Goal: Ask a question: Seek information or help from site administrators or community

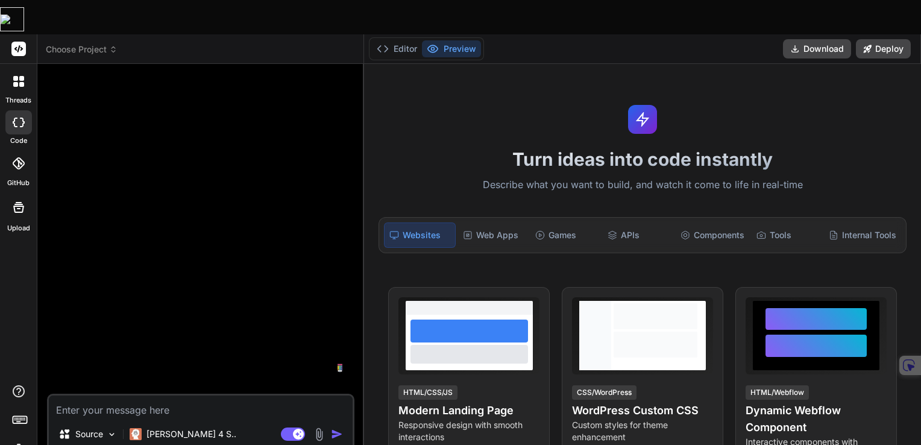
click at [176, 393] on div "Source Claude 4 S.. Agent Mode. When this toggle is activated, AI automatically…" at bounding box center [200, 422] width 307 height 59
click at [176, 395] on textarea at bounding box center [201, 406] width 304 height 22
type textarea "c"
type textarea "x"
type textarea "ca"
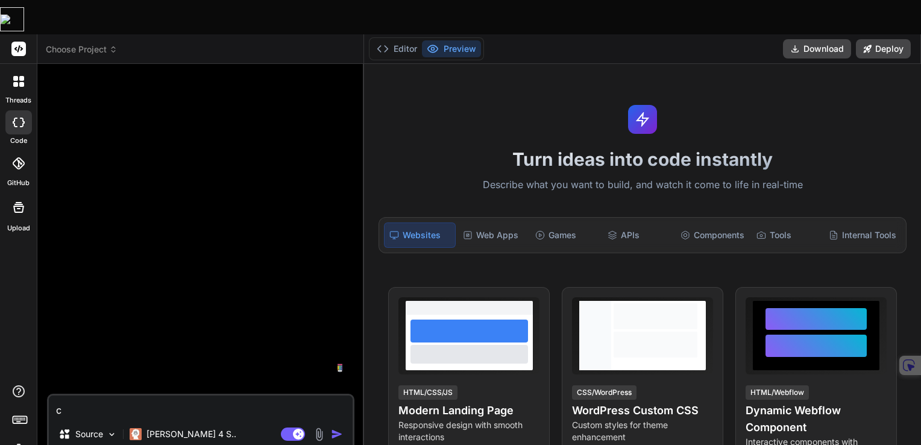
type textarea "x"
type textarea "can"
type textarea "x"
type textarea "can"
type textarea "x"
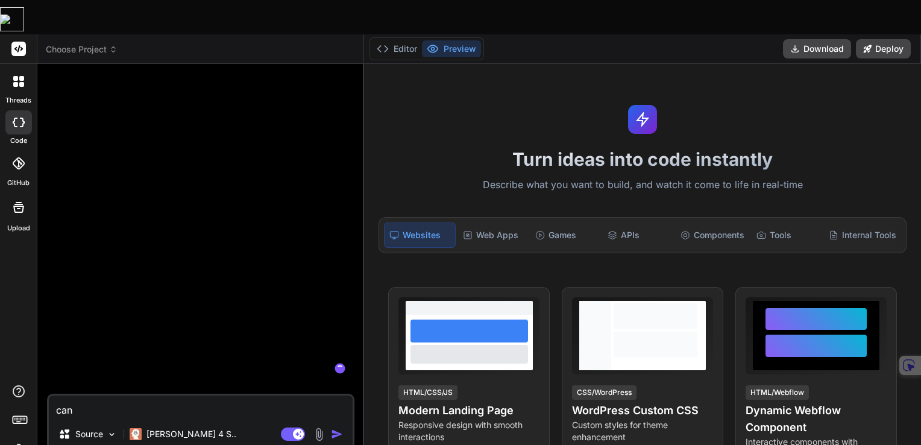
type textarea "can y"
type textarea "x"
type textarea "can yo"
type textarea "x"
type textarea "can you"
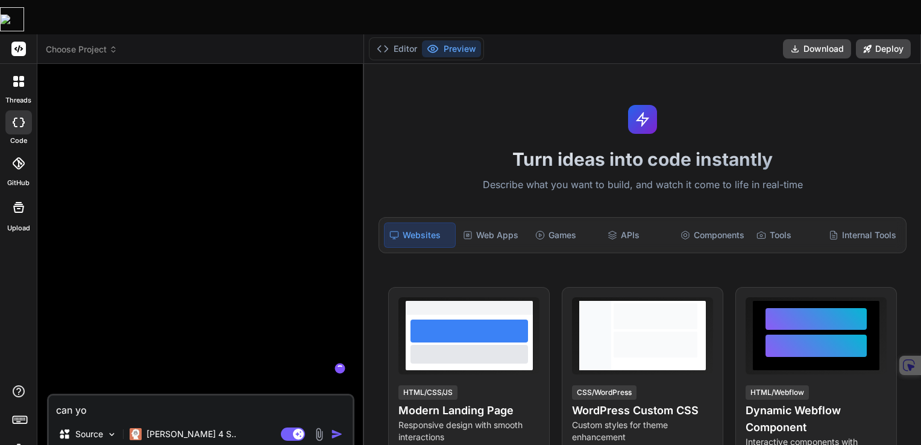
type textarea "x"
type textarea "can you"
type textarea "x"
type textarea "can you c"
type textarea "x"
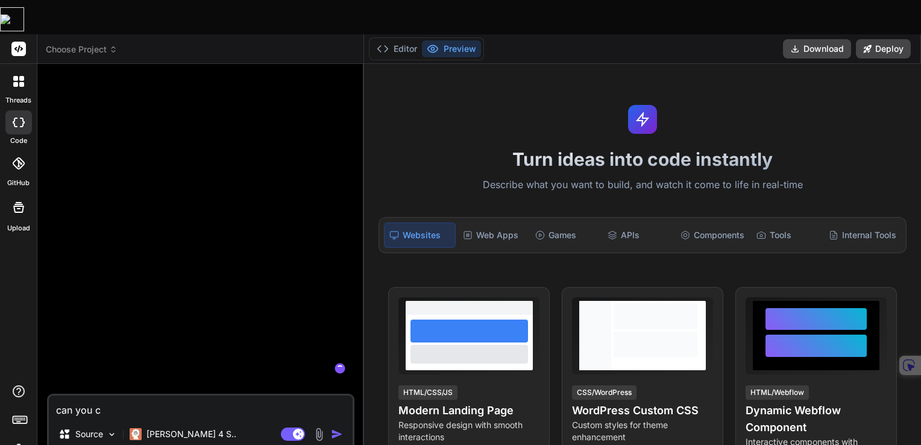
type textarea "can you co"
type textarea "x"
type textarea "can you com"
type textarea "x"
type textarea "can you comm"
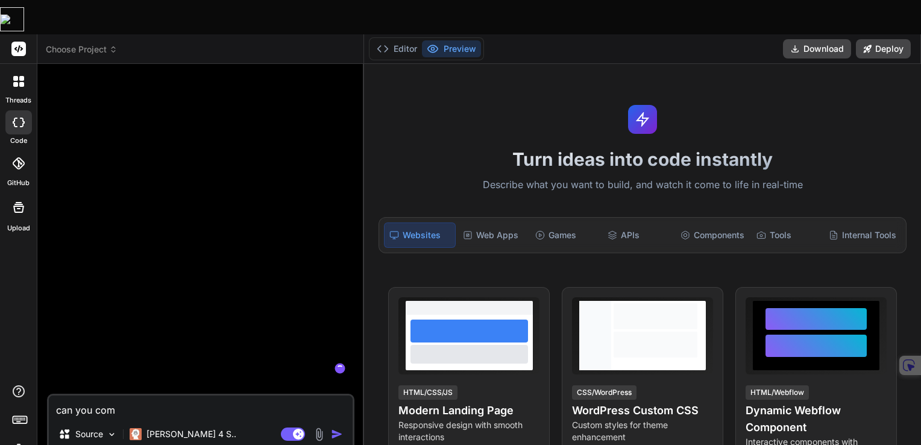
type textarea "x"
type textarea "can you comme"
type textarea "x"
type textarea "can you commen"
type textarea "x"
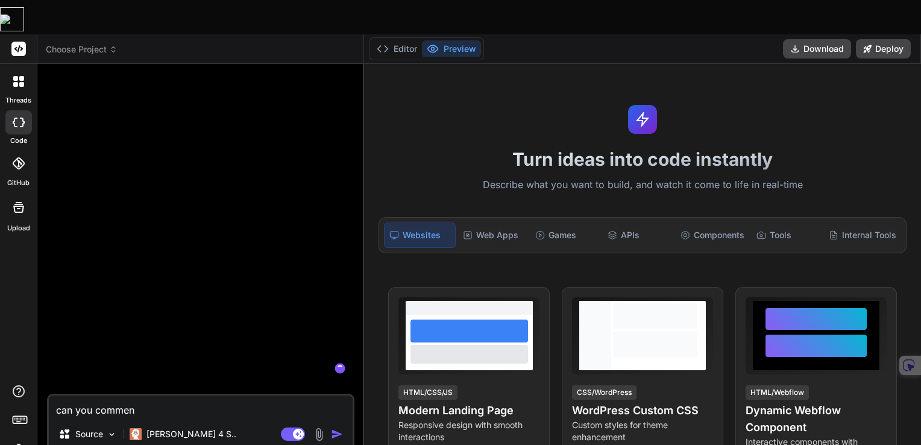
type textarea "can you comment"
type textarea "x"
type textarea "can you comment"
type textarea "x"
type textarea "can you comment t"
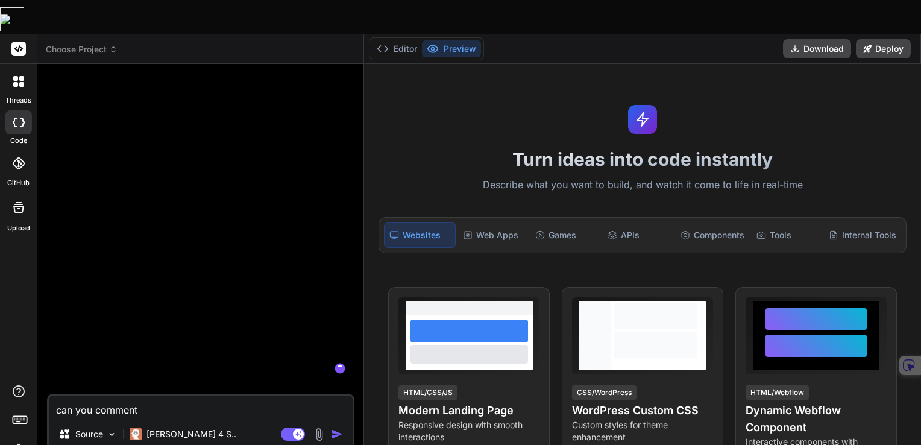
type textarea "x"
type textarea "can you comment th"
type textarea "x"
type textarea "can you comment thi"
type textarea "x"
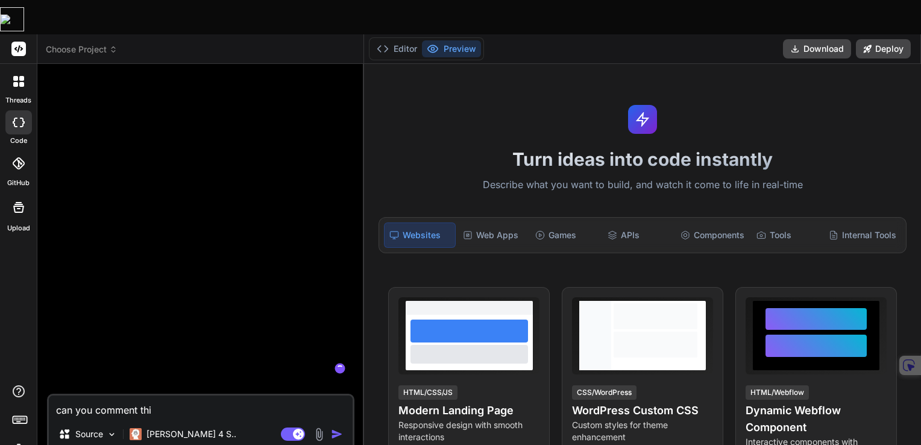
type textarea "can you comment this"
type textarea "x"
type textarea "can you comment this"
type textarea "x"
type textarea "can you comment this c"
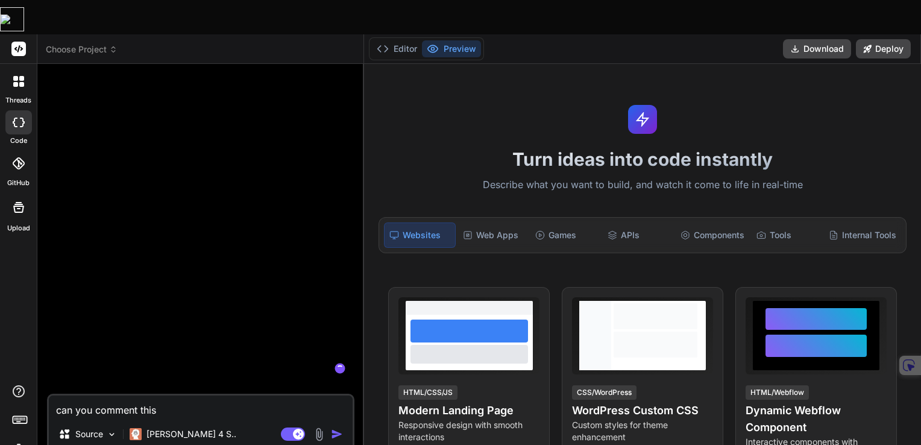
type textarea "x"
type textarea "can you comment this co"
type textarea "x"
type textarea "can you comment this cou"
type textarea "x"
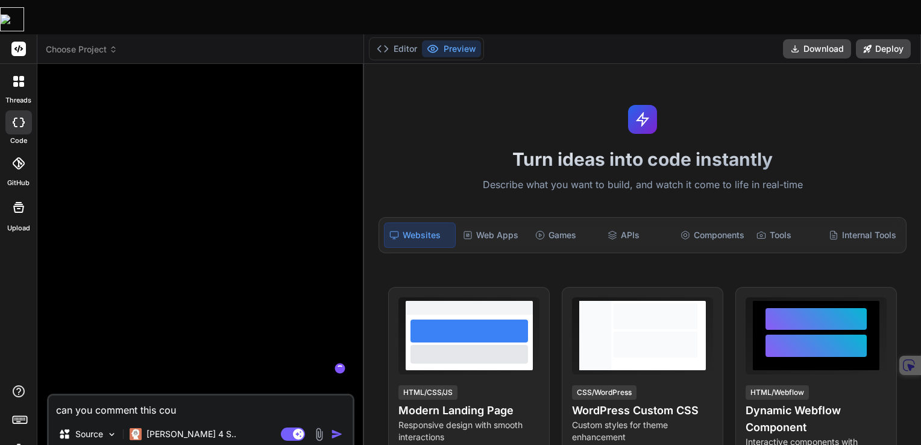
type textarea "can you comment this coud"
type textarea "x"
type textarea "can you comment this coude"
type textarea "x"
type textarea "can you comment this coud"
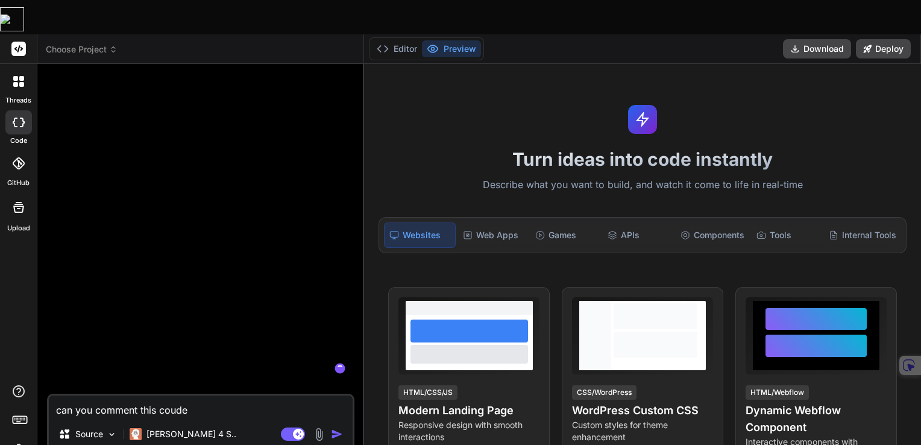
type textarea "x"
type textarea "can you comment this cou"
type textarea "x"
type textarea "can you comment this co"
type textarea "x"
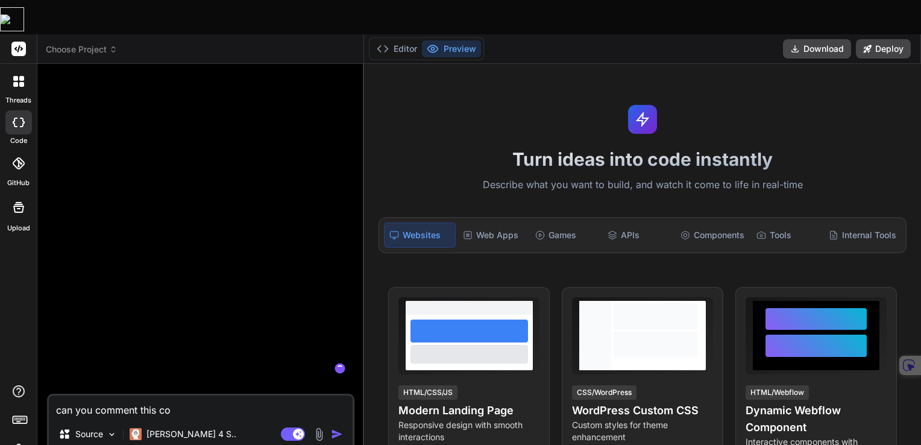
type textarea "can you comment this cod"
type textarea "x"
type textarea "can you comment this code"
type textarea "x"
type textarea "can you comment this code?"
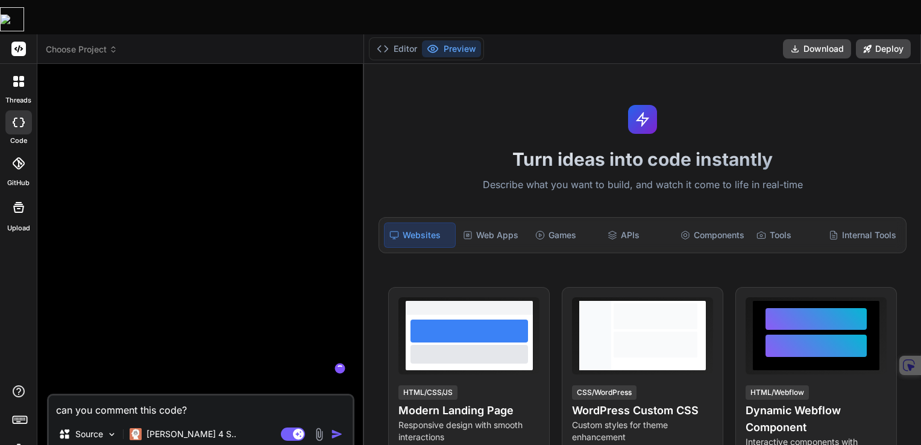
type textarea "x"
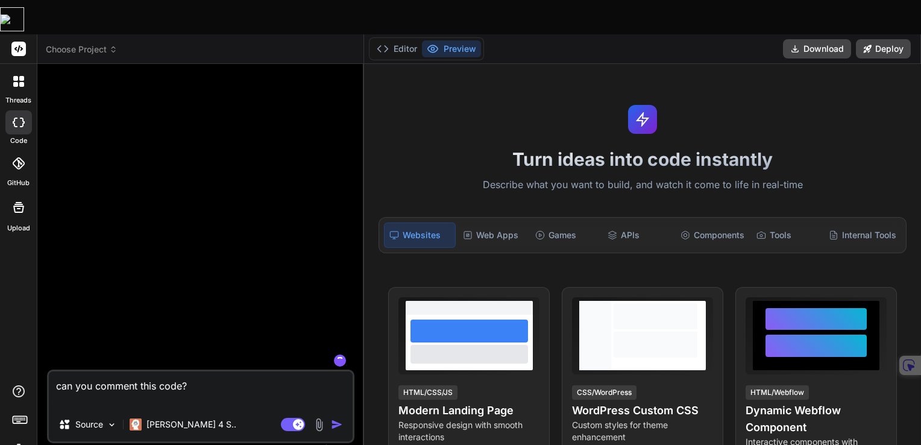
paste textarea "function drawEgg() { const vibrationAmount = Math.sin(egg.vibration) * 2; // Cr…"
type textarea "can you comment this code? function drawEgg() { const vibrationAmount = Math.si…"
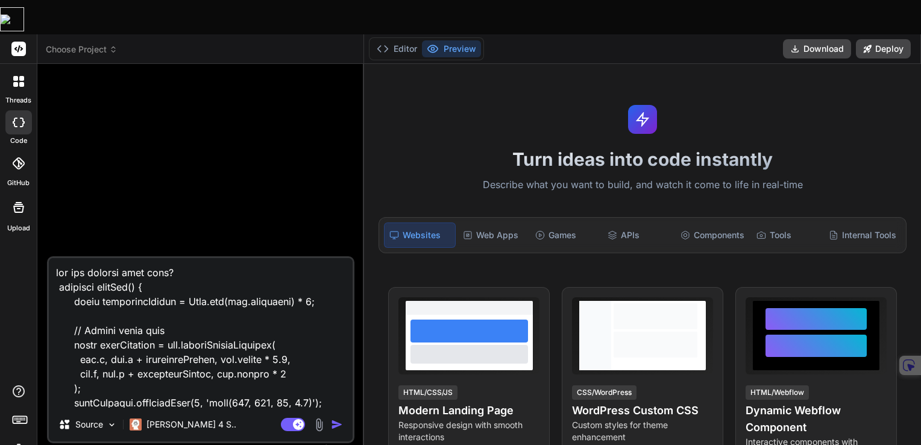
scroll to position [680, 0]
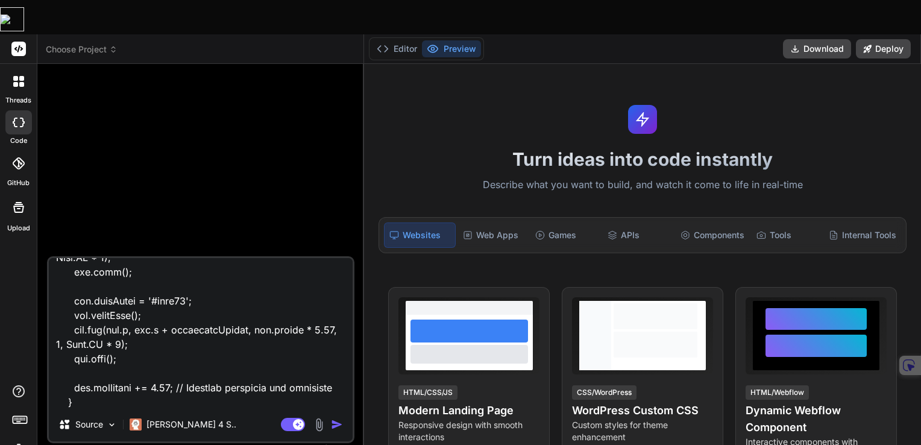
type textarea "x"
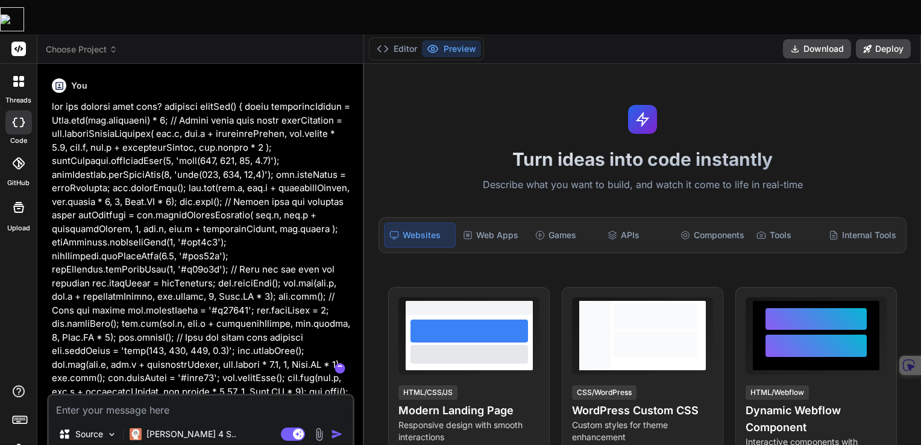
scroll to position [0, 0]
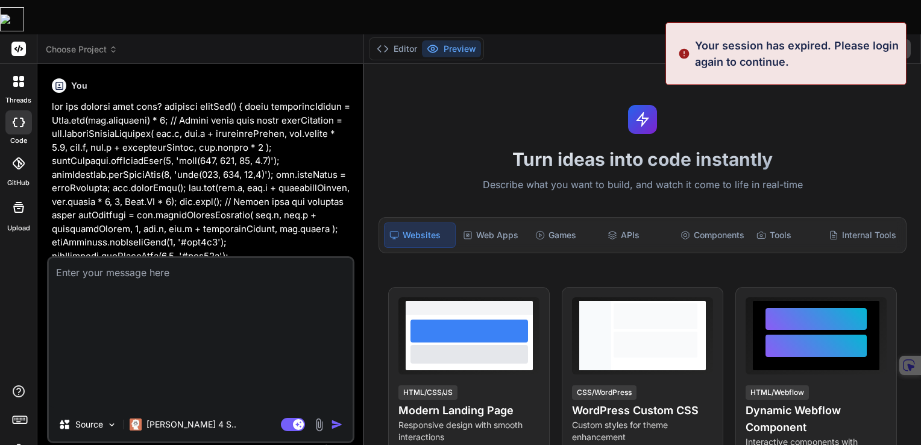
type textarea "x"
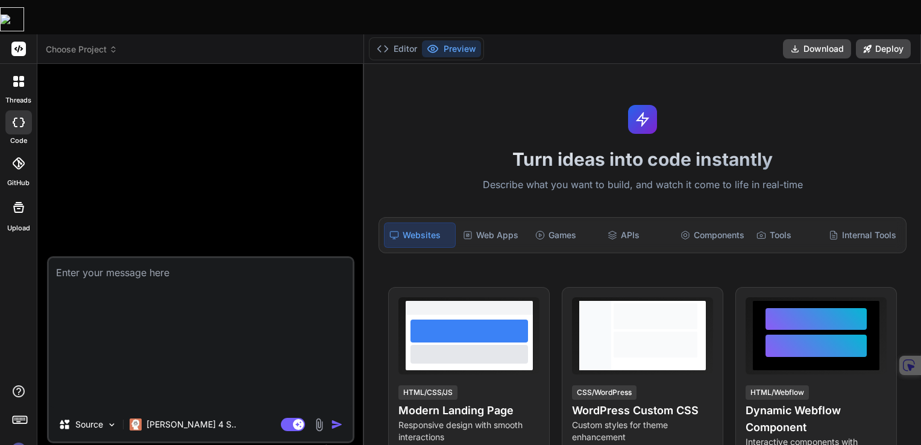
type textarea "can you comment this code? function drawEgg() { const vibrationAmount = Math.si…"
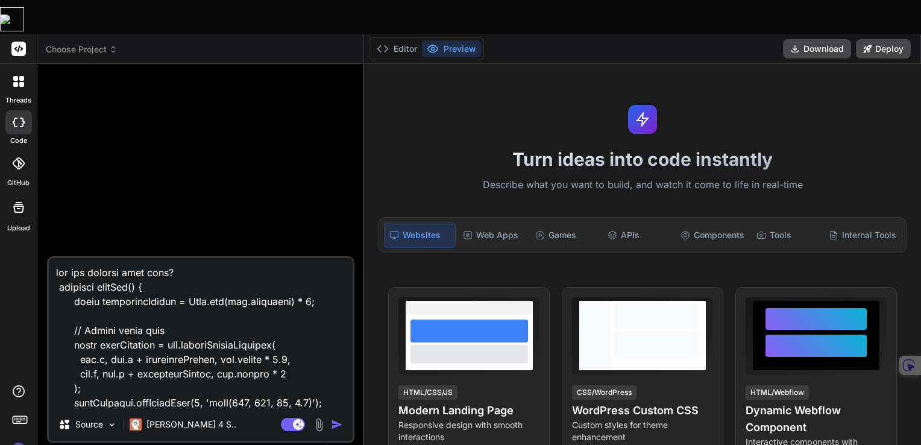
click at [104, 74] on div at bounding box center [201, 165] width 305 height 183
click at [19, 45] on icon at bounding box center [18, 48] width 9 height 7
click at [21, 45] on icon at bounding box center [18, 48] width 9 height 7
click at [22, 76] on icon at bounding box center [21, 78] width 5 height 5
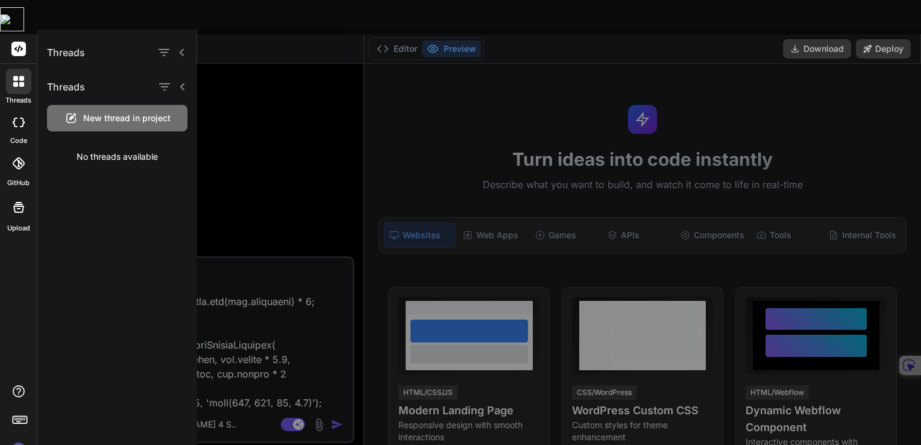
click at [19, 118] on icon at bounding box center [19, 123] width 12 height 10
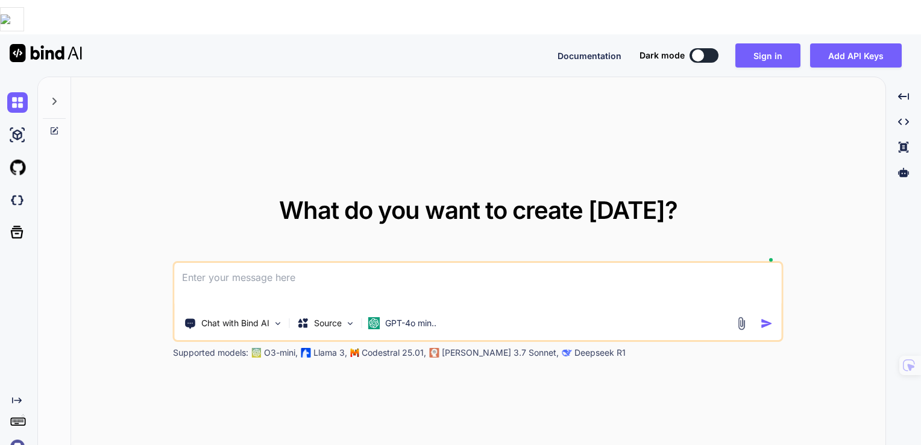
type textarea "x"
click at [786, 43] on button "Sign in" at bounding box center [767, 55] width 65 height 24
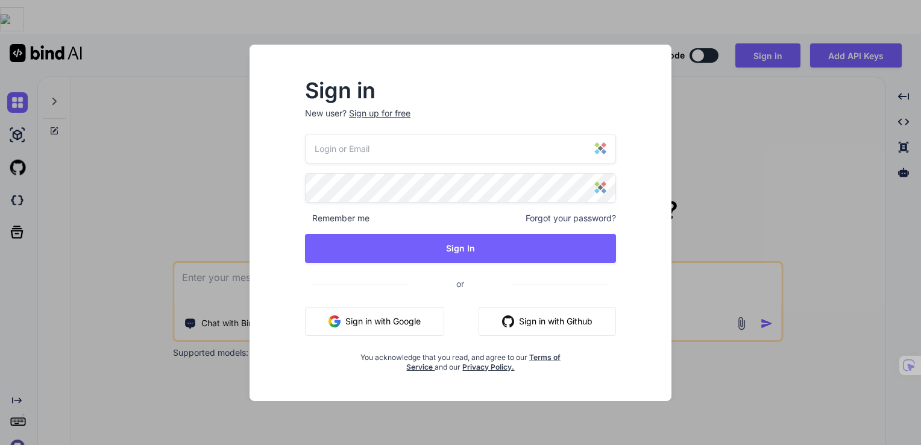
type input "[PERSON_NAME][EMAIL_ADDRESS][PERSON_NAME][DOMAIN_NAME]"
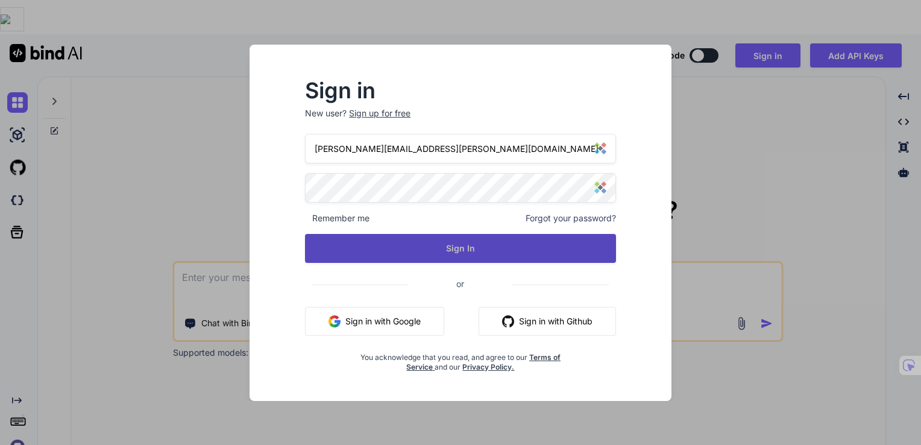
click at [465, 249] on button "Sign In" at bounding box center [460, 248] width 311 height 29
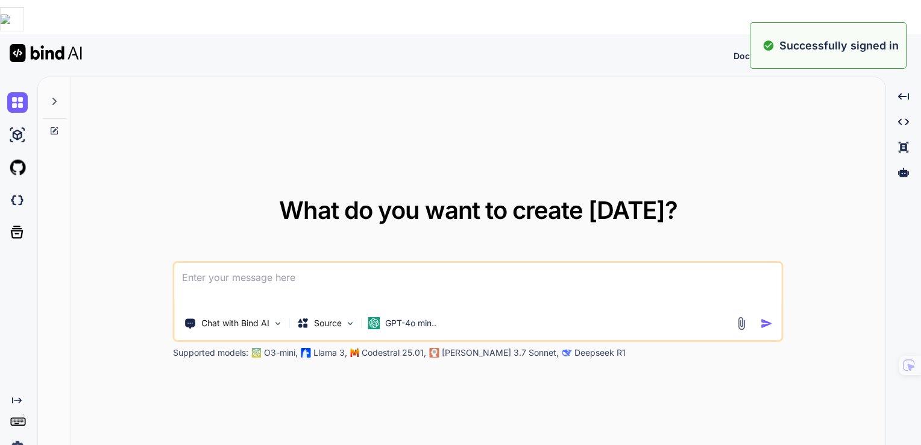
click at [516, 88] on div "What do you want to create [DATE]? Chat with Bind AI Source GPT-4o min.. Suppor…" at bounding box center [478, 278] width 814 height 403
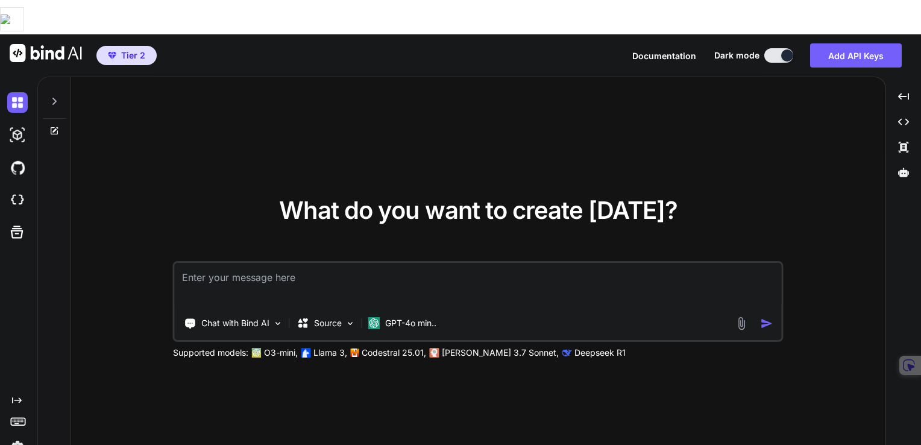
click at [17, 436] on img at bounding box center [17, 446] width 20 height 20
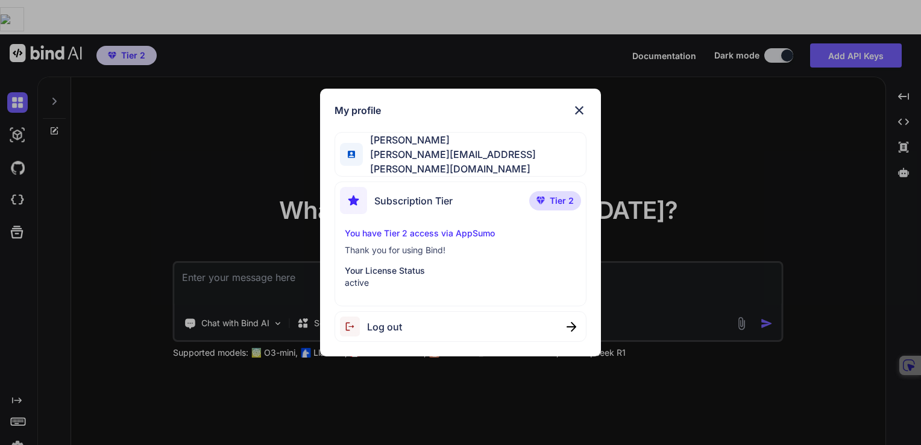
click at [17, 413] on div "My profile [PERSON_NAME] [PERSON_NAME][EMAIL_ADDRESS][PERSON_NAME][DOMAIN_NAME]…" at bounding box center [460, 222] width 921 height 445
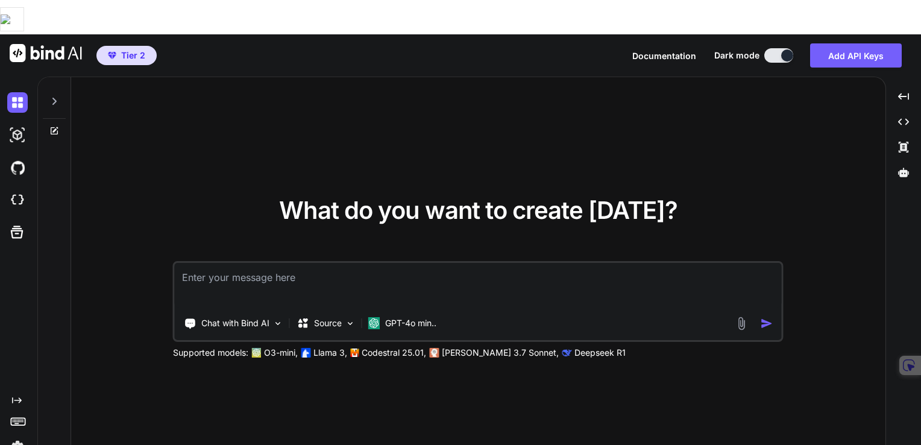
click at [219, 263] on textarea at bounding box center [478, 285] width 607 height 45
paste textarea "function drawEgg() { const vibrationAmount = Math.sin(egg.vibration) * 2; // Cr…"
type textarea "Can you comment this code? function drawEgg() { const vibrationAmount = Math.si…"
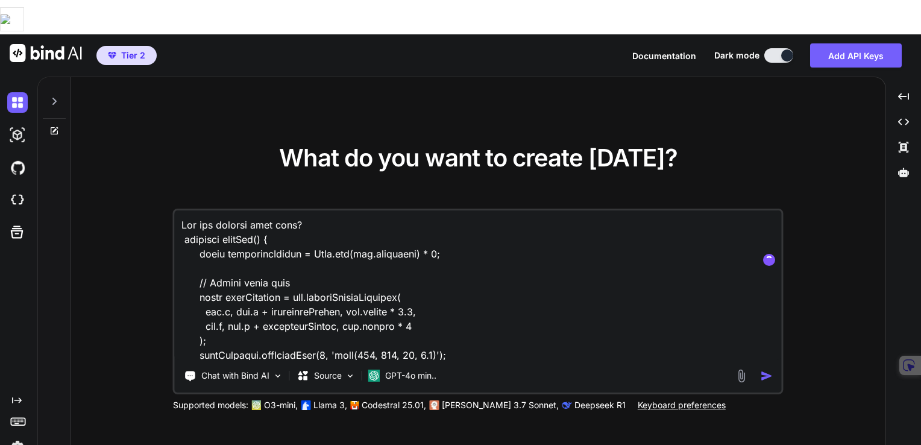
scroll to position [608, 0]
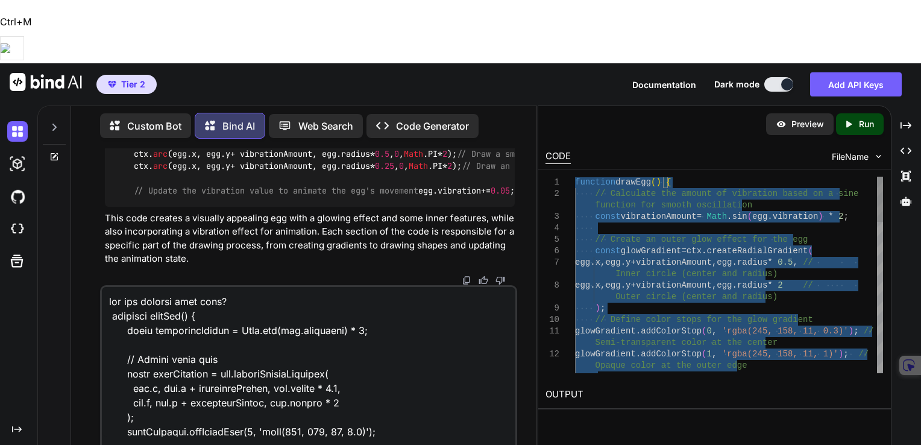
type textarea "function drawEgg() { // Calculate the amount of vibration based on a sine funct…"
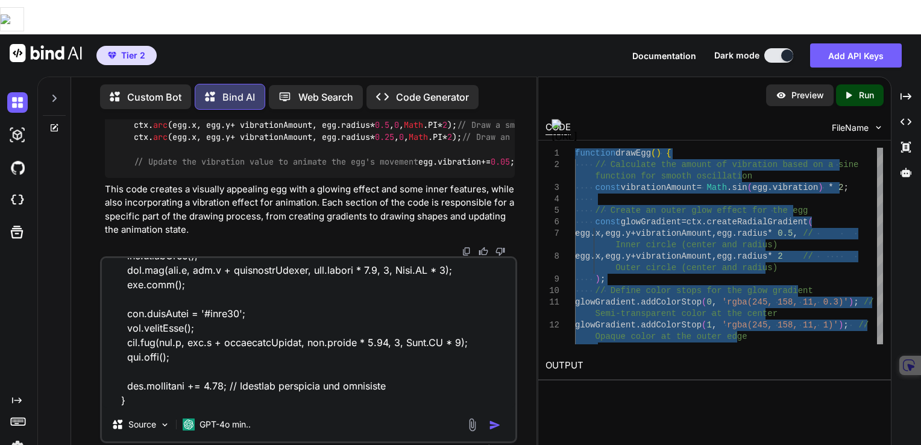
scroll to position [610, 0]
click at [329, 412] on div "Source GPT-4o min.." at bounding box center [309, 426] width 414 height 29
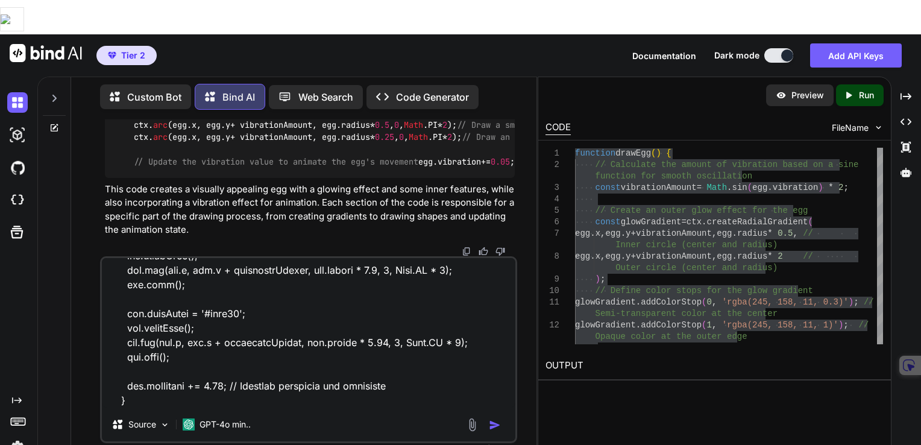
click at [54, 123] on icon at bounding box center [54, 128] width 10 height 10
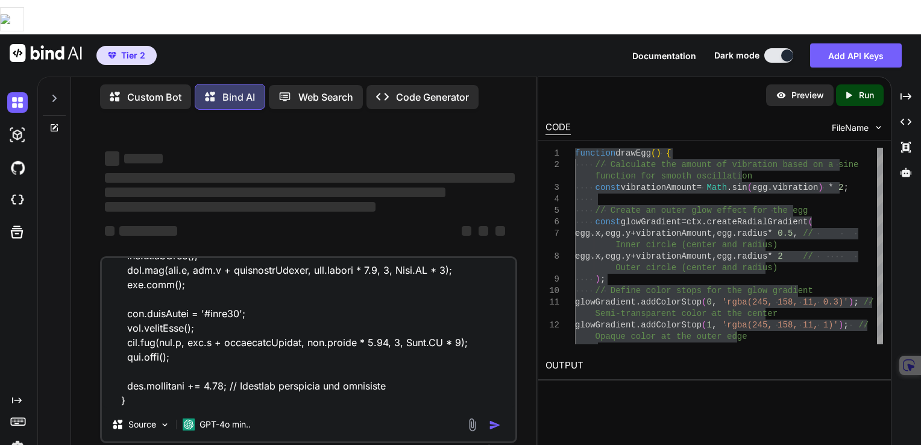
scroll to position [0, 0]
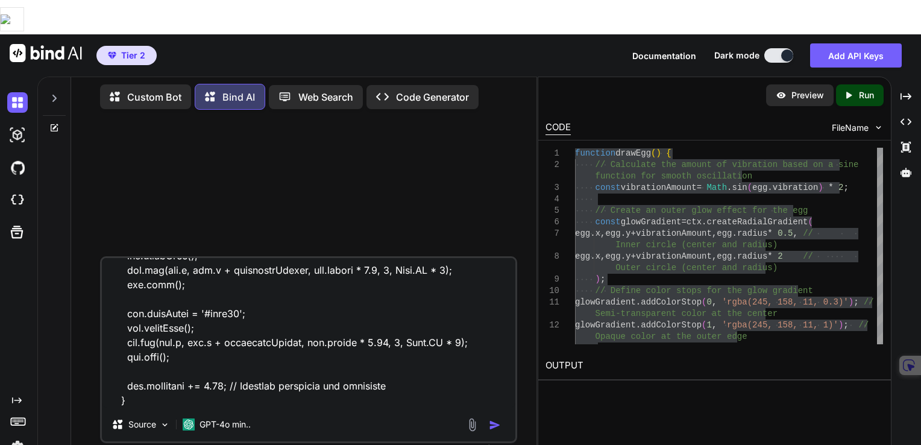
click at [165, 90] on p "Custom Bot" at bounding box center [154, 97] width 54 height 14
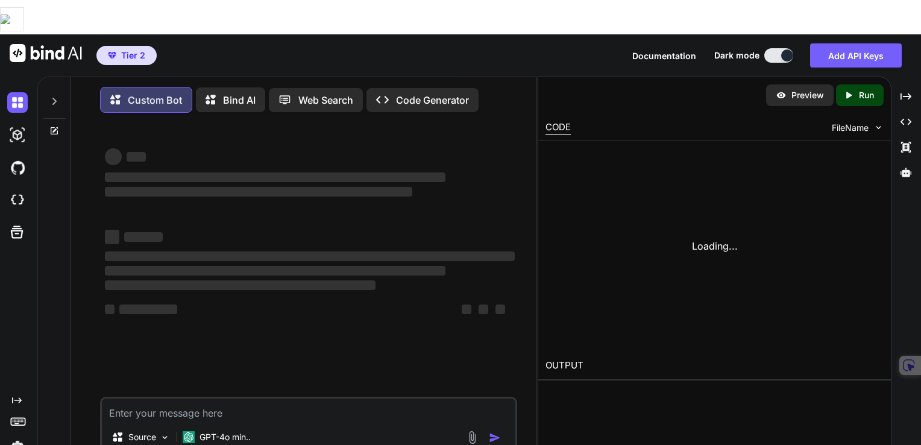
click at [324, 93] on p "Web Search" at bounding box center [325, 100] width 55 height 14
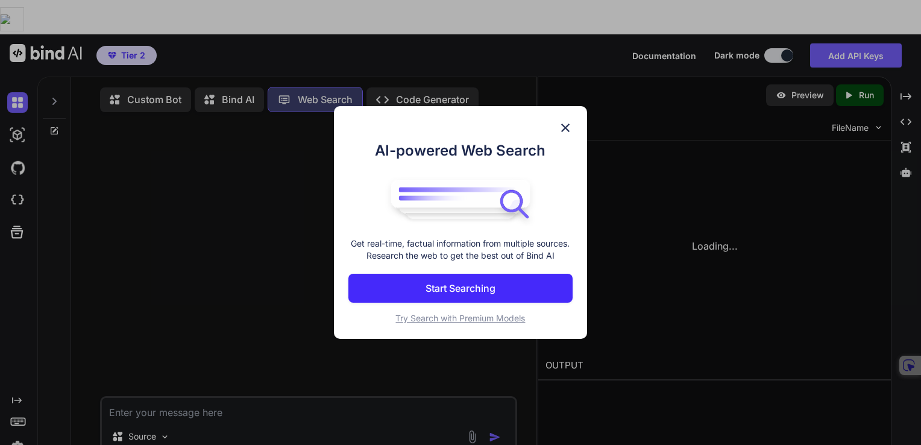
click at [419, 64] on div "AI-powered Web Search Get real-time, factual information from multiple sources.…" at bounding box center [460, 222] width 921 height 445
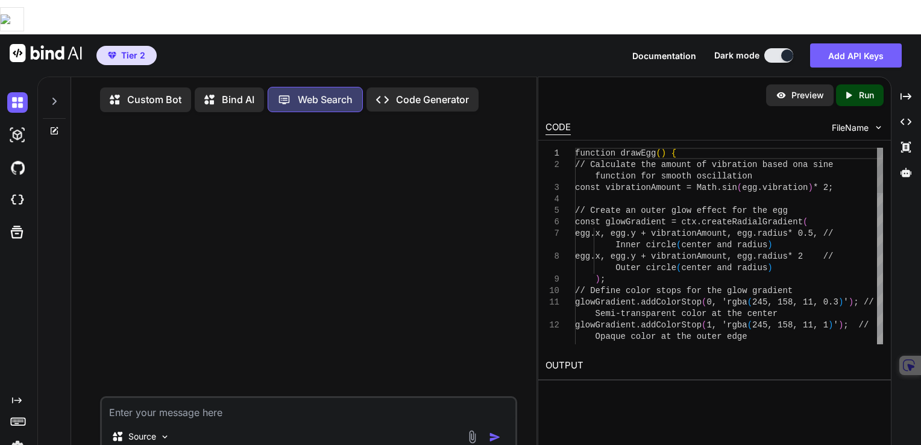
scroll to position [5, 0]
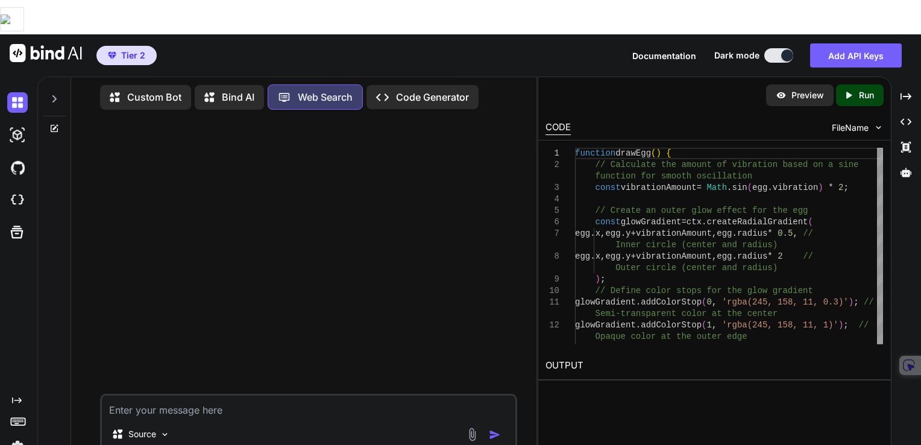
click at [241, 395] on textarea at bounding box center [309, 406] width 414 height 22
click at [207, 395] on textarea at bounding box center [309, 406] width 414 height 22
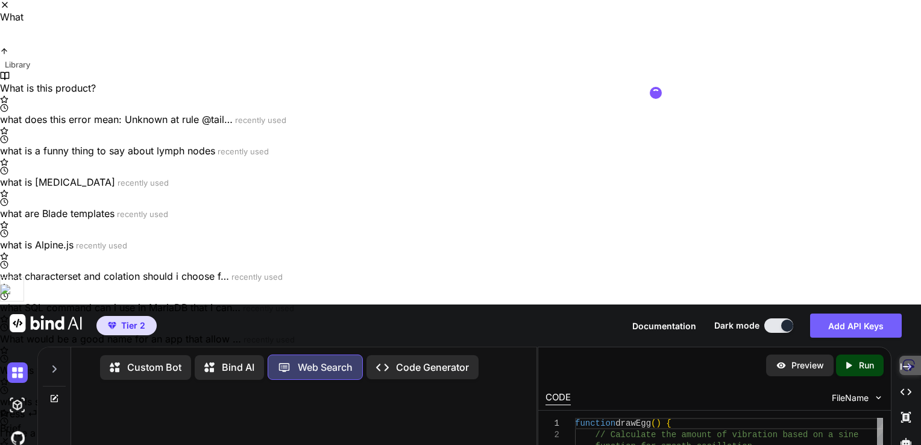
scroll to position [0, 0]
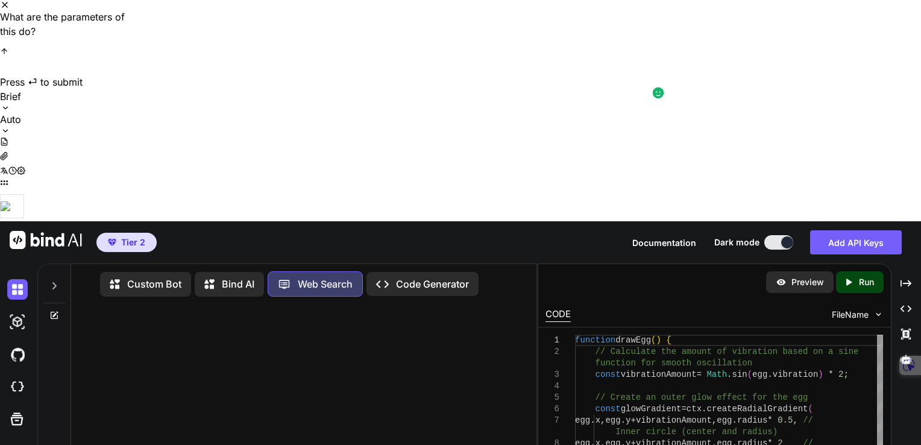
click at [131, 41] on textarea "What are the parameters of this do?" at bounding box center [65, 25] width 131 height 31
click at [131, 41] on textarea "What do the parameters of this do?" at bounding box center [65, 25] width 131 height 31
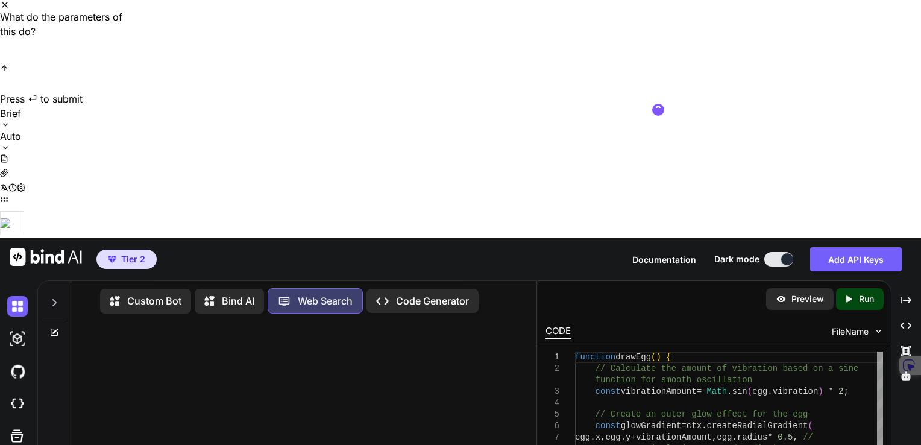
paste textarea "ctx.arc(egg.x, egg.y + vibrationAmount, egg.radius * 2, 0, Math.PI * 2); // Dra…"
type textarea "What do the parameters of this do? ctx.arc(egg.x, egg.y + vibrationAmount, egg.…"
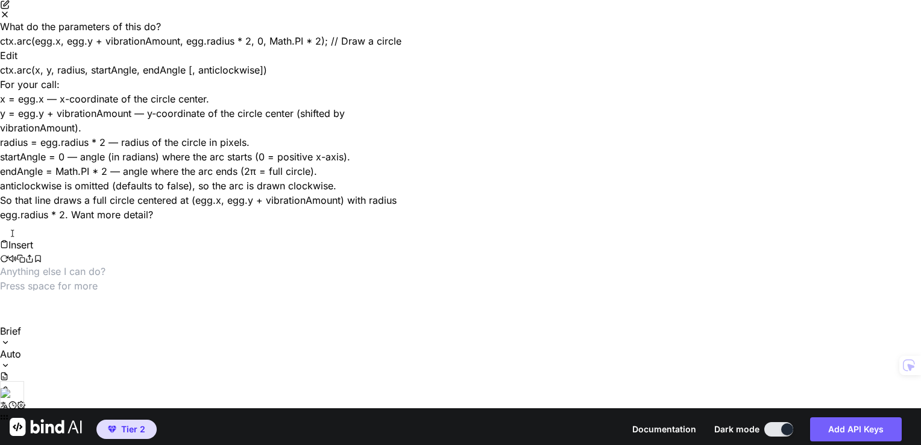
click at [422, 77] on p "ctx.arc(x, y, radius, startAngle, endAngle [, anticlockwise])" at bounding box center [211, 70] width 422 height 14
drag, startPoint x: 518, startPoint y: 136, endPoint x: 268, endPoint y: 139, distance: 249.5
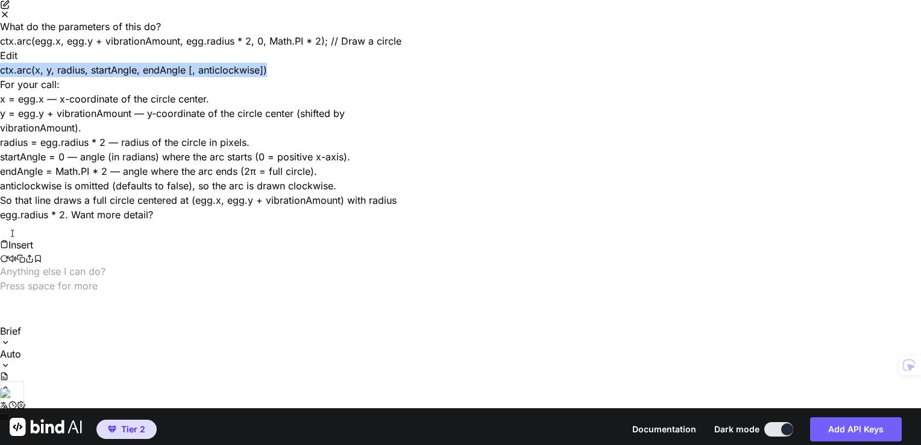
click at [268, 77] on p "ctx.arc(x, y, radius, startAngle, endAngle [, anticlockwise])" at bounding box center [211, 70] width 422 height 14
copy p "ctx.arc(x, y, radius, startAngle, endAngle [, anticlockwise])"
click at [422, 106] on li "x = egg.x — x-coordinate of the circle center." at bounding box center [211, 99] width 422 height 14
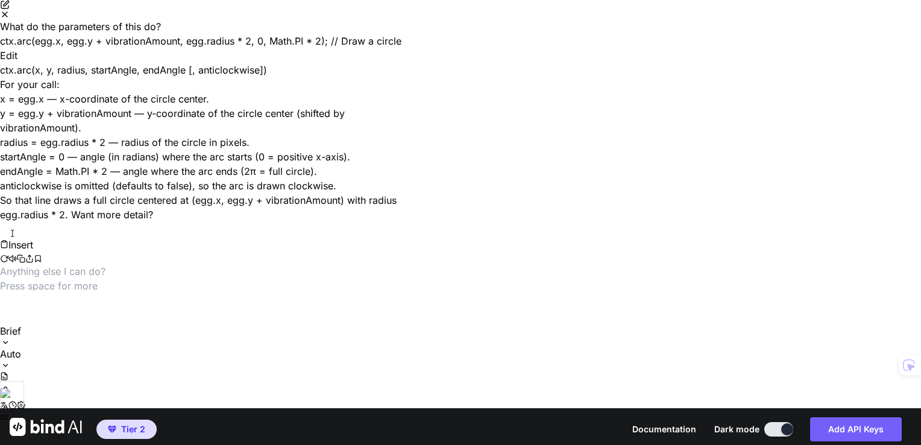
click at [10, 19] on icon "Close" at bounding box center [5, 15] width 10 height 10
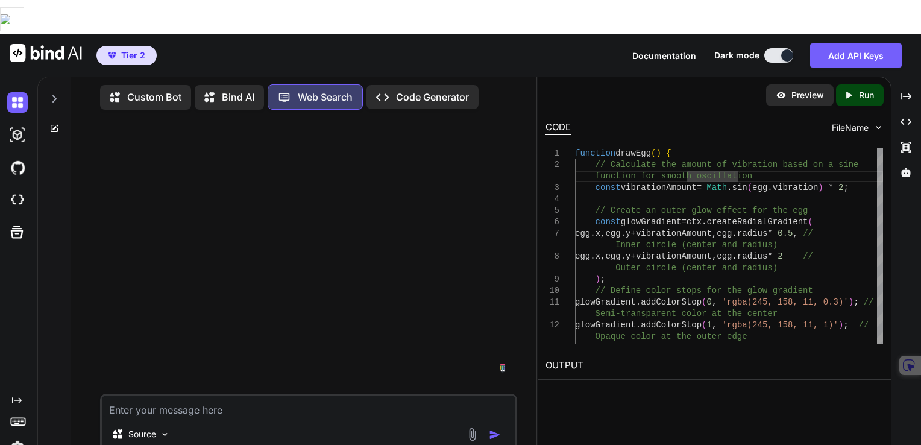
click at [275, 395] on textarea at bounding box center [309, 406] width 414 height 22
click at [53, 124] on icon at bounding box center [54, 129] width 10 height 10
click at [205, 395] on textarea at bounding box center [309, 406] width 414 height 22
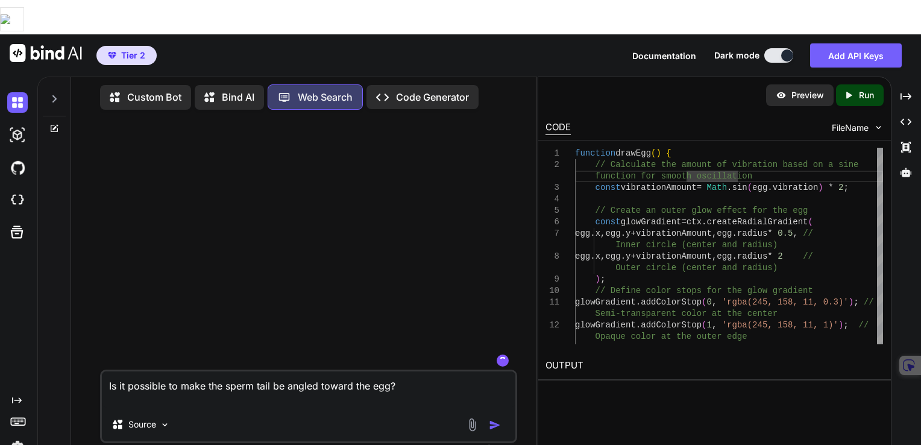
paste textarea "function createSperm() { return { x: Math.random() * canvas.width * 0.2, // Sta…"
type textarea "Is it possible to make the sperm tail be angled toward the egg? function create…"
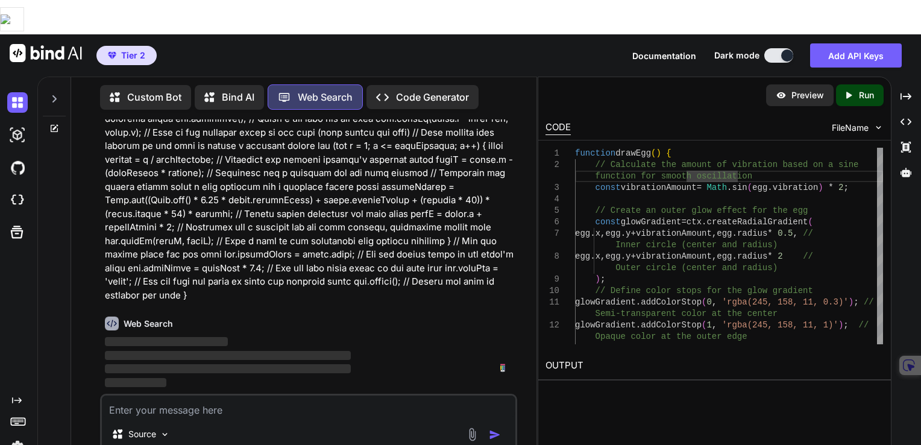
scroll to position [299, 0]
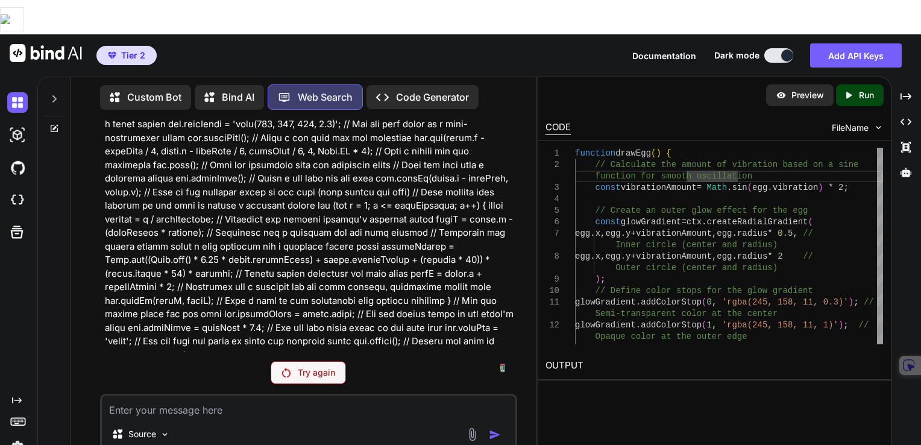
click at [329, 366] on p "Try again" at bounding box center [316, 372] width 37 height 12
click at [236, 90] on p "Bind AI" at bounding box center [238, 97] width 33 height 14
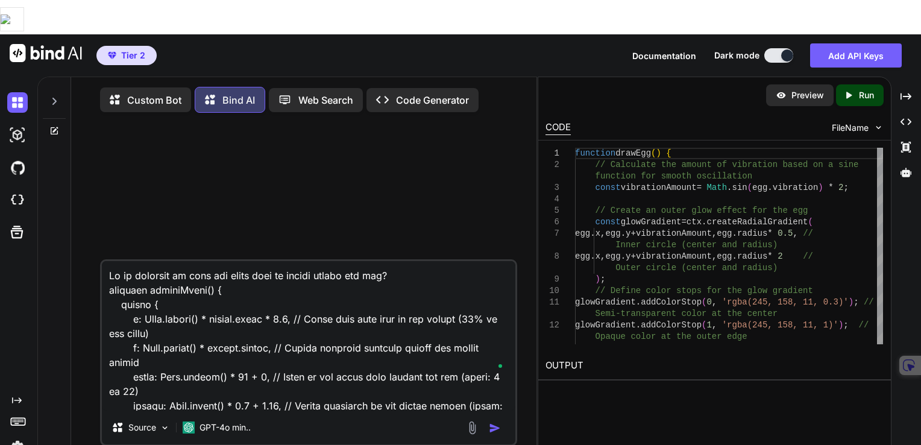
click at [497, 422] on img "button" at bounding box center [495, 428] width 12 height 12
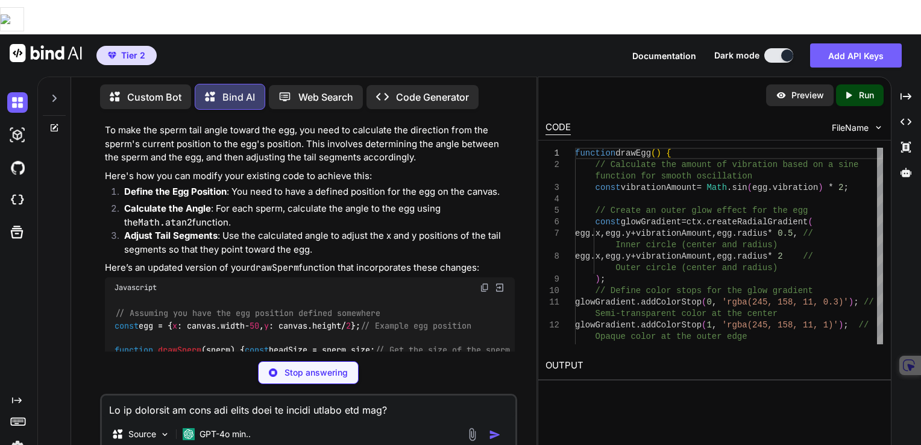
scroll to position [542, 0]
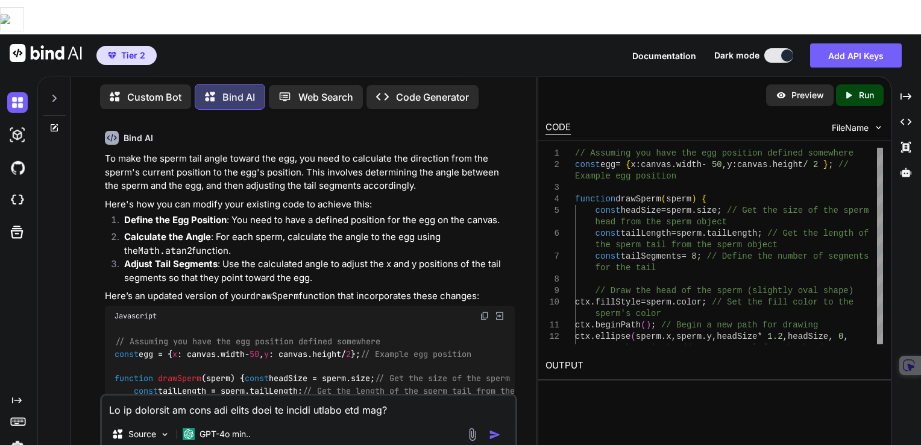
click at [245, 395] on textarea at bounding box center [309, 406] width 414 height 22
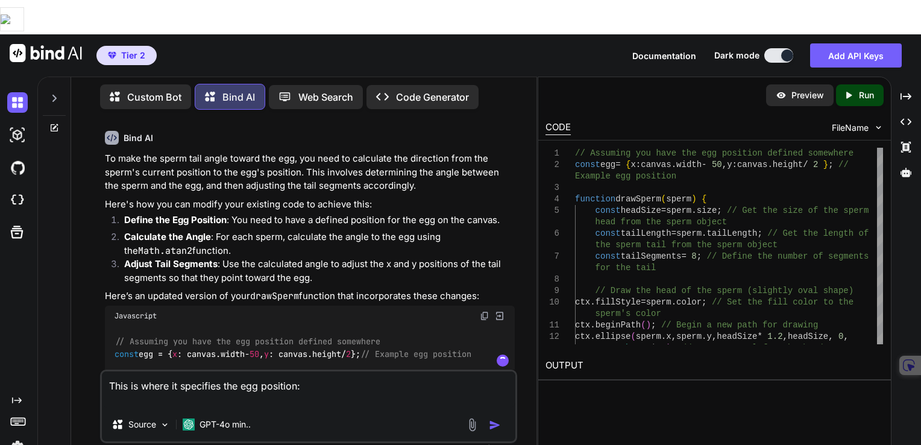
paste textarea "const FertilizationCanvas = () => { const canvasRef = useRef(null); useEffect((…"
type textarea "This is where it specifies the egg position: const FertilizationCanvas = () => …"
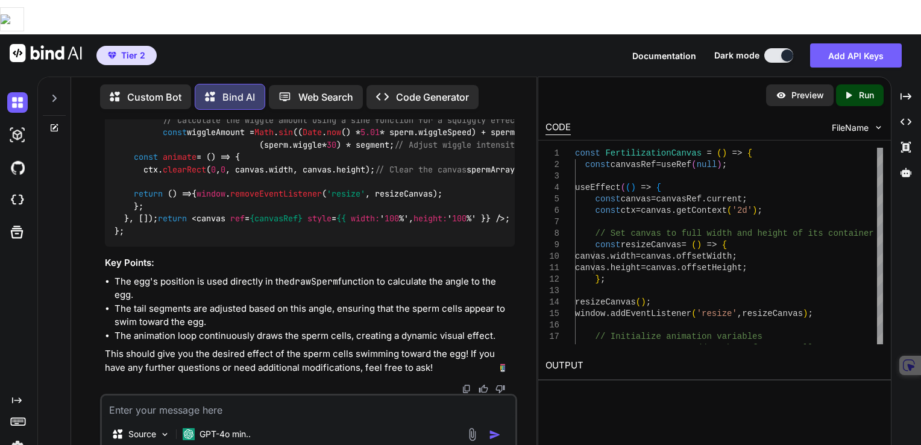
scroll to position [2991, 0]
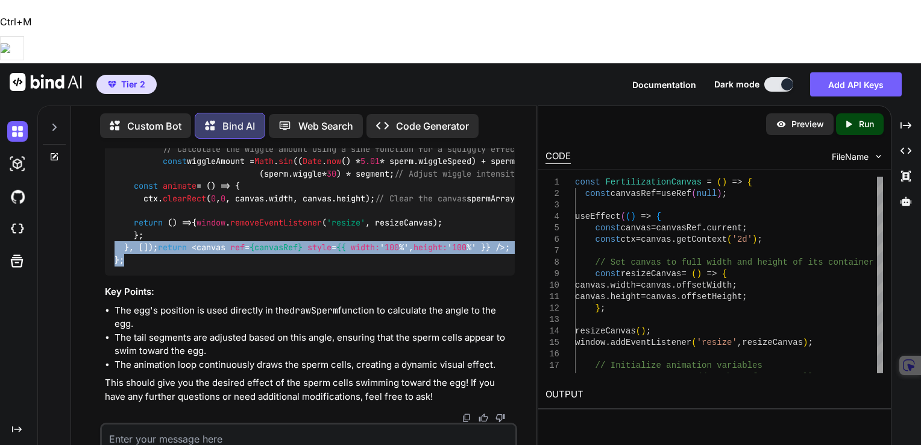
drag, startPoint x: 126, startPoint y: 312, endPoint x: 97, endPoint y: 274, distance: 47.7
click at [97, 274] on div "You Bind AI To make the sperm tail angle toward the egg, you need to calculate …" at bounding box center [309, 327] width 456 height 359
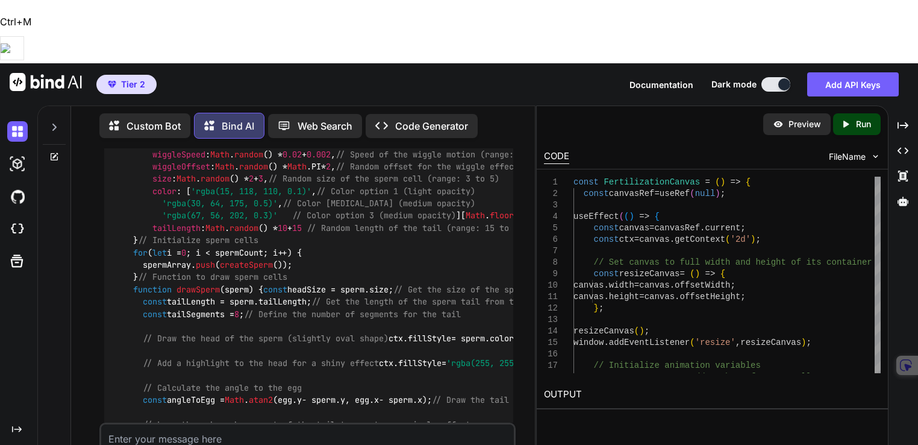
scroll to position [1665, 0]
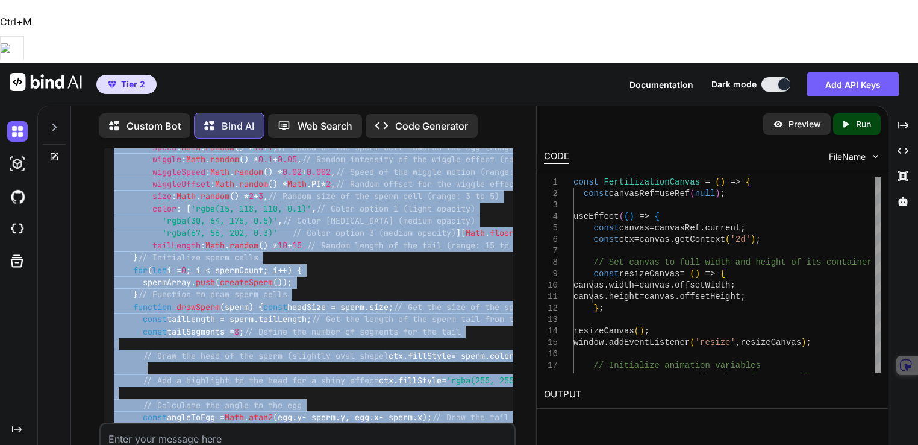
click at [116, 42] on span "const" at bounding box center [127, 36] width 24 height 11
copy code "const FertilizationCanvas = ( ) => { const canvasRef = useRef ( null ); useEffe…"
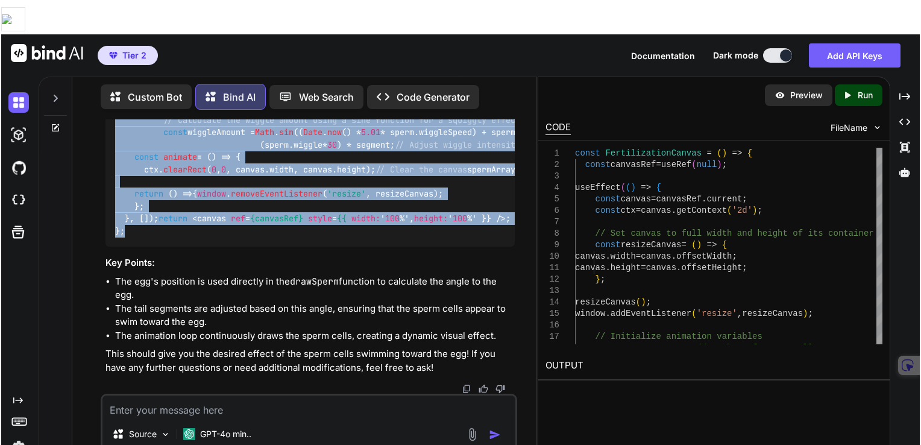
scroll to position [2810, 0]
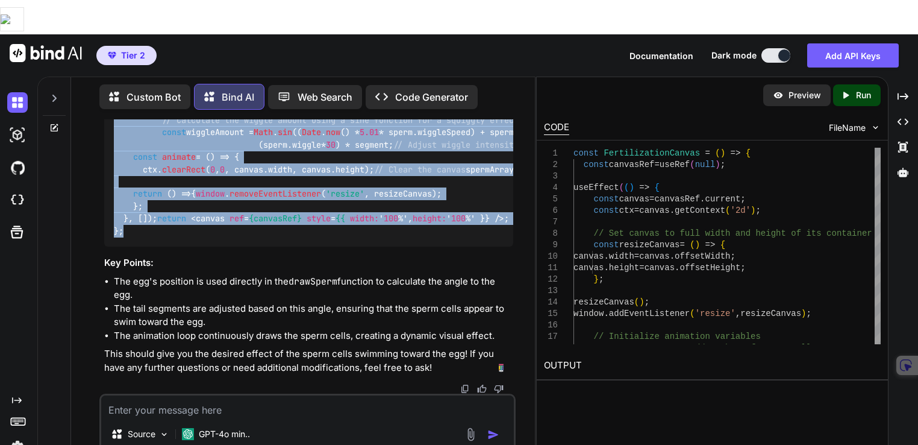
click at [330, 395] on textarea at bounding box center [307, 406] width 413 height 22
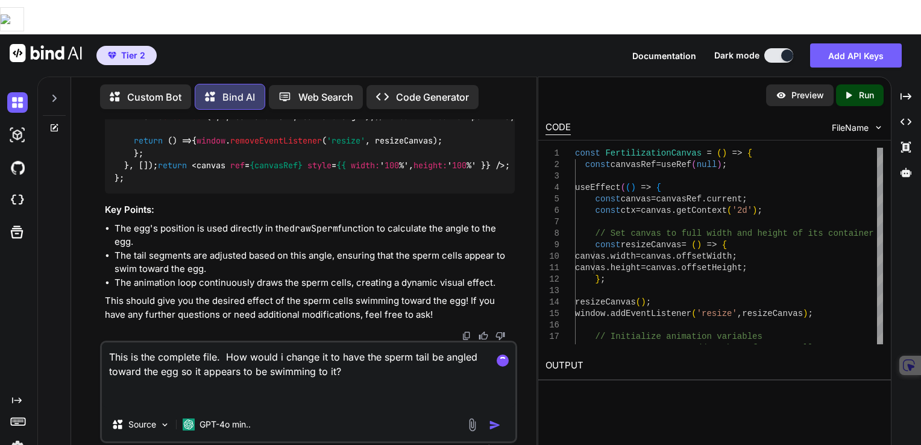
paste textarea "const FertilizationCanvas = () => { const canvasRef = useRef(null); useEffect((…"
type textarea "This is the complete file. How would i change it to have the sperm tail be angl…"
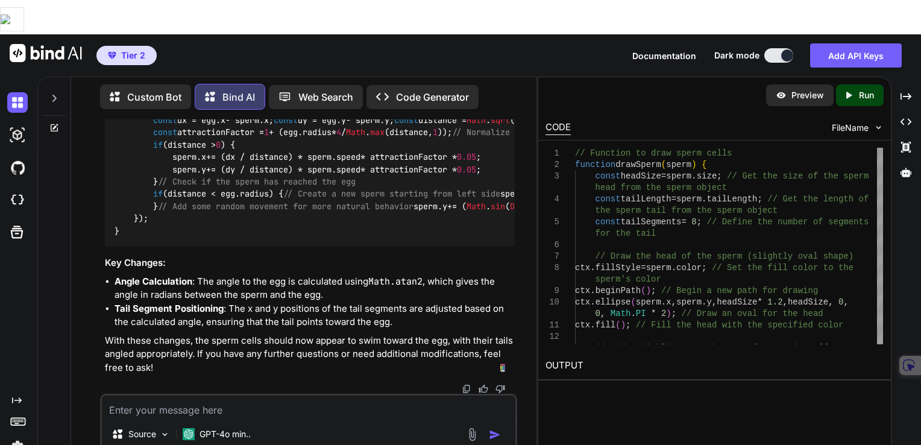
scroll to position [4787, 0]
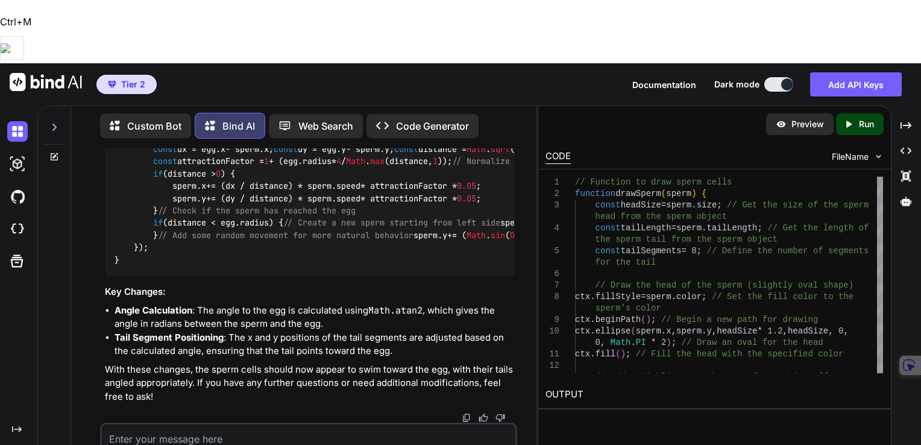
drag, startPoint x: 118, startPoint y: 105, endPoint x: 272, endPoint y: 215, distance: 189.3
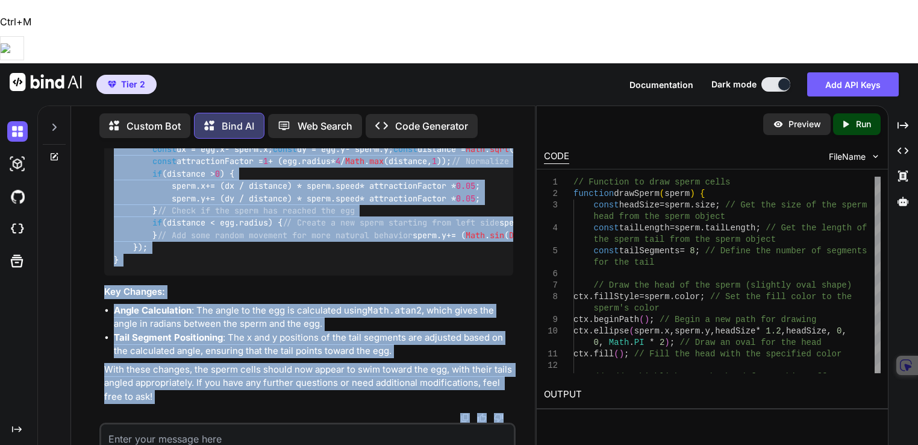
scroll to position [5458, 0]
drag, startPoint x: 116, startPoint y: 107, endPoint x: 189, endPoint y: 222, distance: 135.7
click at [189, 222] on div "// Function to draw sperm cells function drawSperm ( sperm ) { const headSize =…" at bounding box center [308, 69] width 409 height 413
copy code "// Function to draw sperm cells function drawSperm ( sperm ) { const headSize =…"
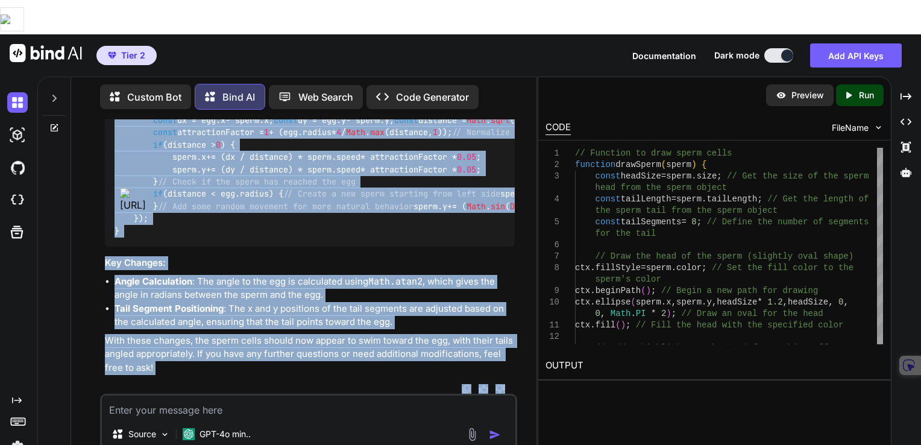
scroll to position [5505, 0]
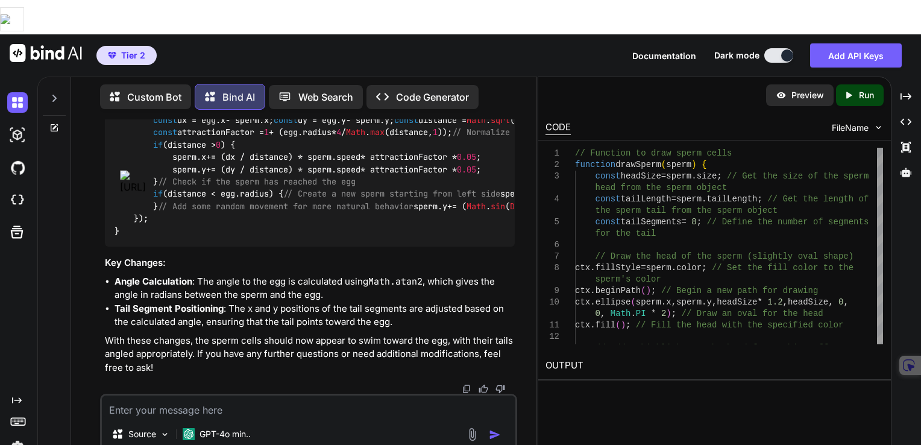
click at [277, 190] on div "// Function to draw sperm cells function drawSperm ( sperm ) { const headSize =…" at bounding box center [310, 40] width 410 height 413
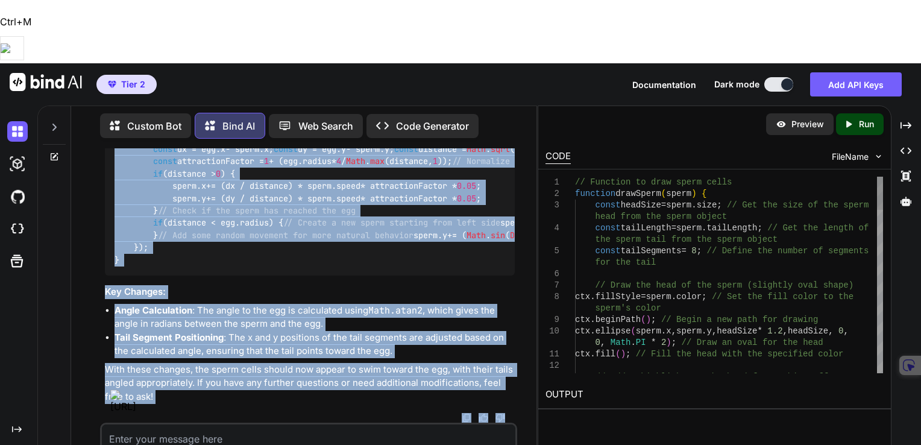
scroll to position [5811, 0]
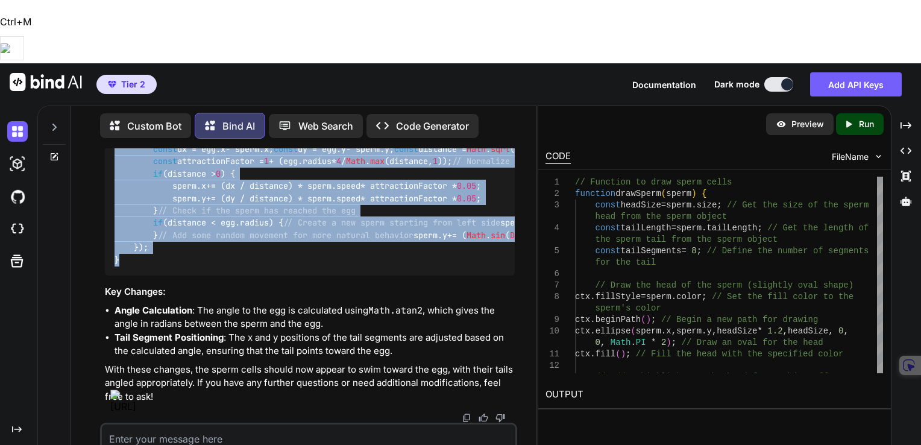
drag, startPoint x: 115, startPoint y: 181, endPoint x: 166, endPoint y: 196, distance: 53.4
click at [166, 196] on div "// Function to draw sperm cells function drawSperm ( sperm ) { const headSize =…" at bounding box center [310, 69] width 410 height 413
copy code "// Function to update sperm positions function updateSperm ( ) { spermArray. fo…"
